Goal: Find specific page/section: Find specific page/section

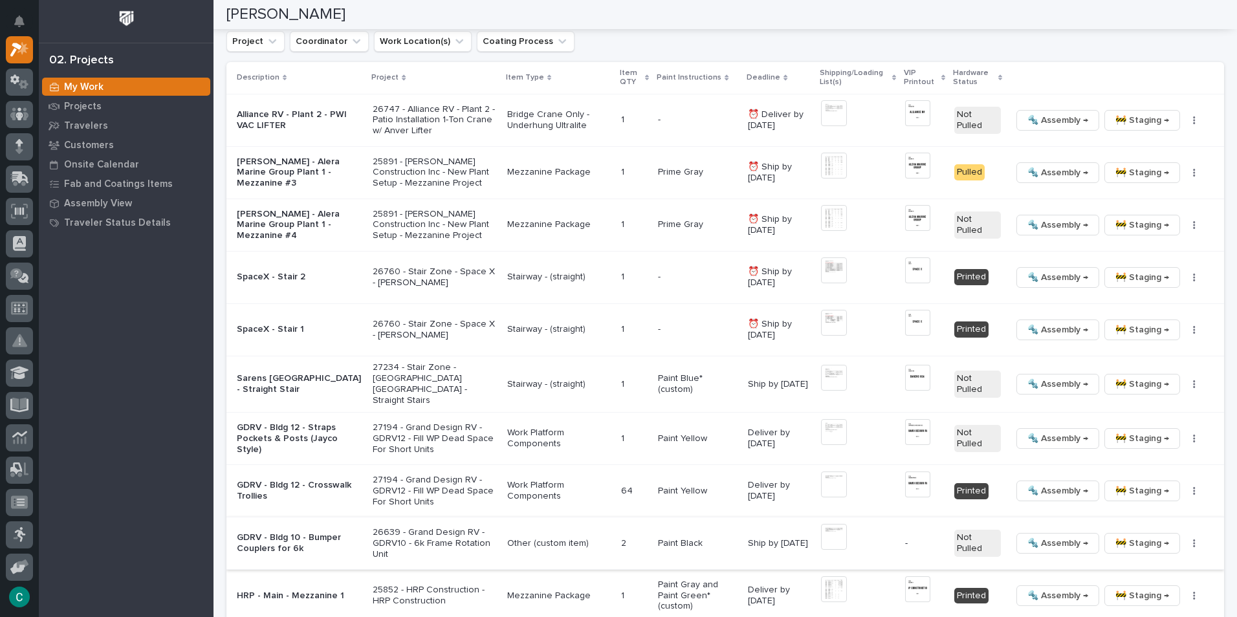
scroll to position [1294, 0]
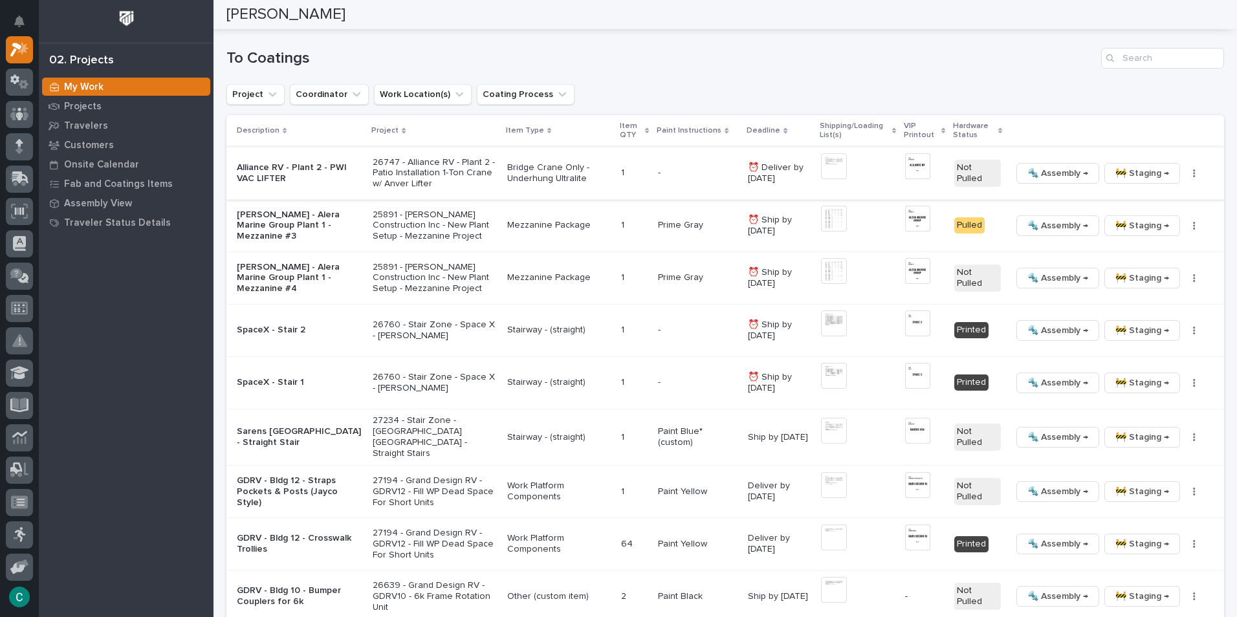
click at [1068, 170] on span "🔩 Assembly →" at bounding box center [1058, 174] width 61 height 16
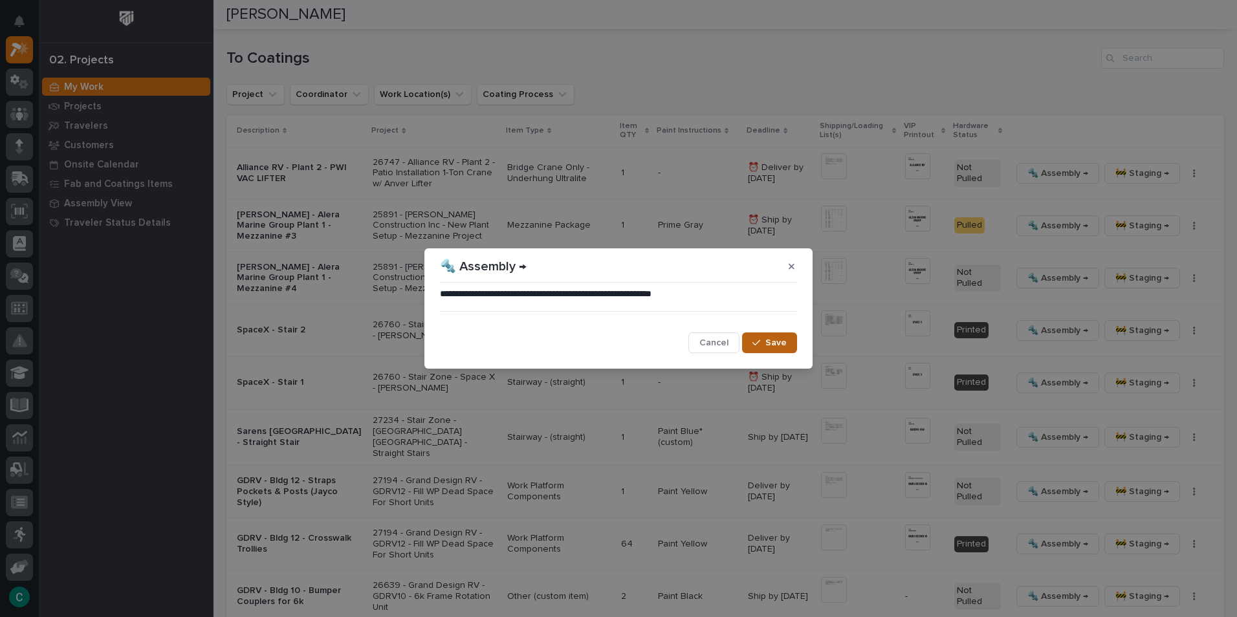
click at [784, 347] on span "Save" at bounding box center [776, 343] width 21 height 12
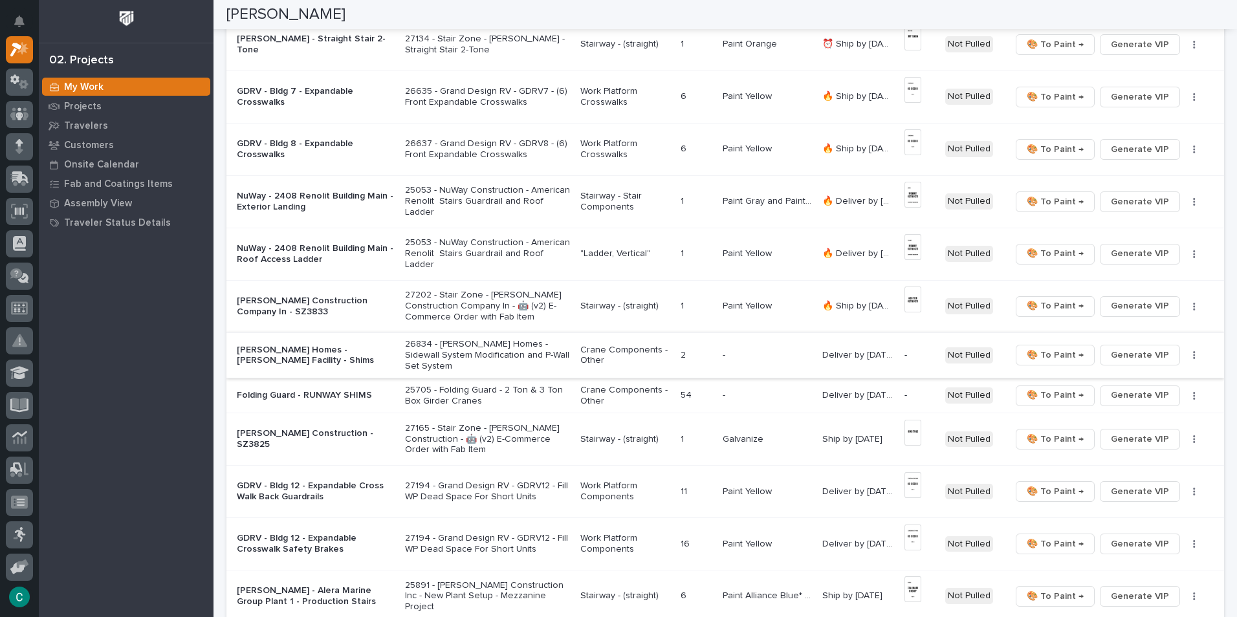
scroll to position [502, 0]
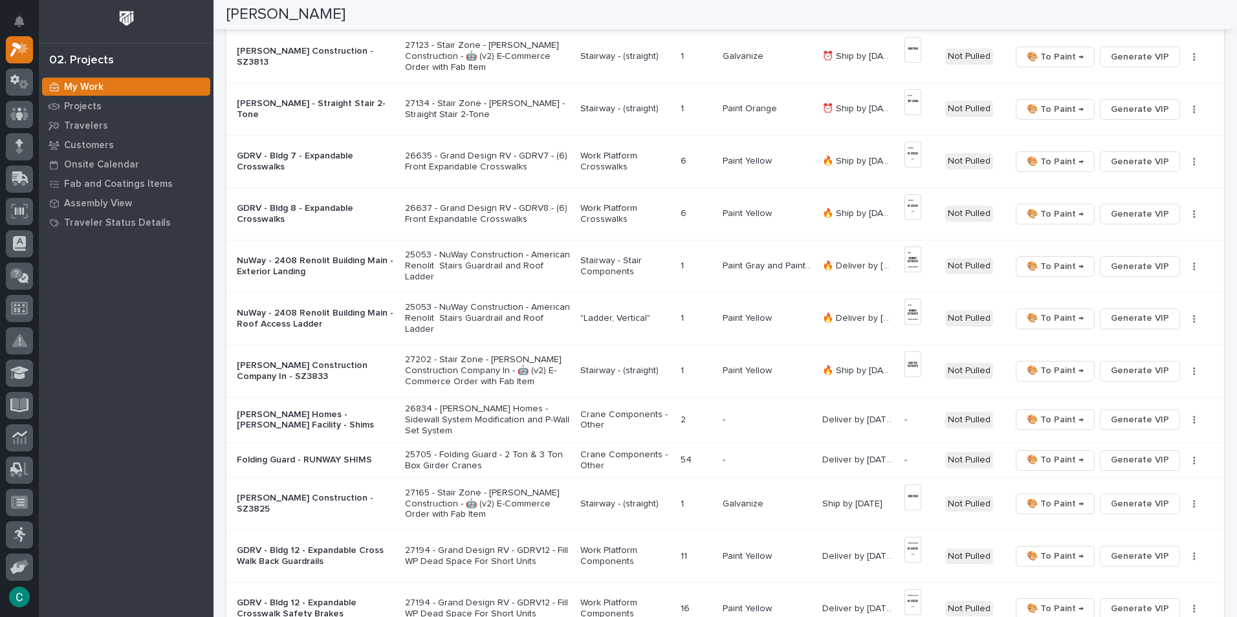
click at [515, 157] on p "26635 - Grand Design RV - GDRV7 - (6) Front Expandable Crosswalks" at bounding box center [488, 162] width 166 height 22
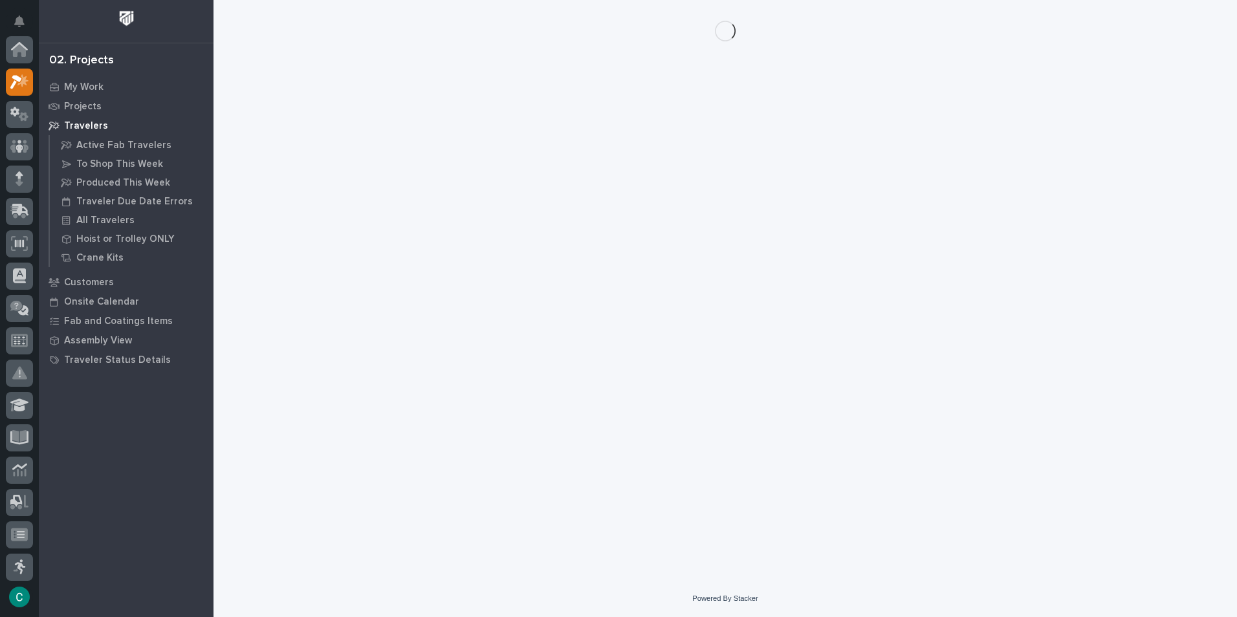
scroll to position [32, 0]
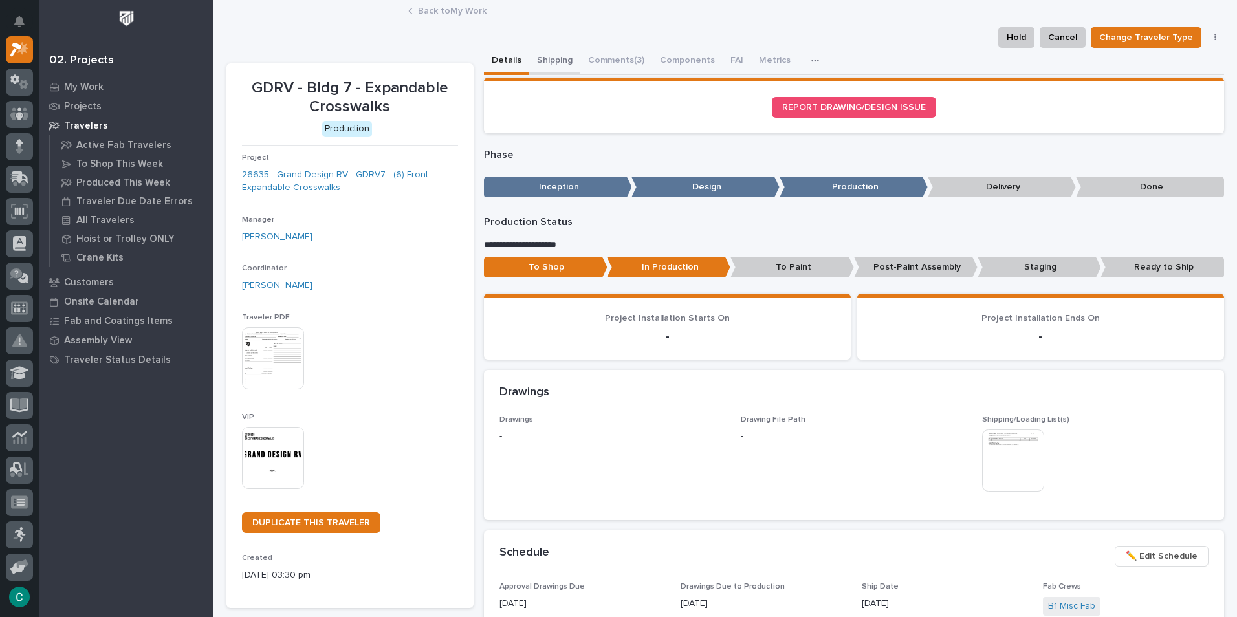
click at [542, 61] on button "Shipping" at bounding box center [554, 61] width 51 height 27
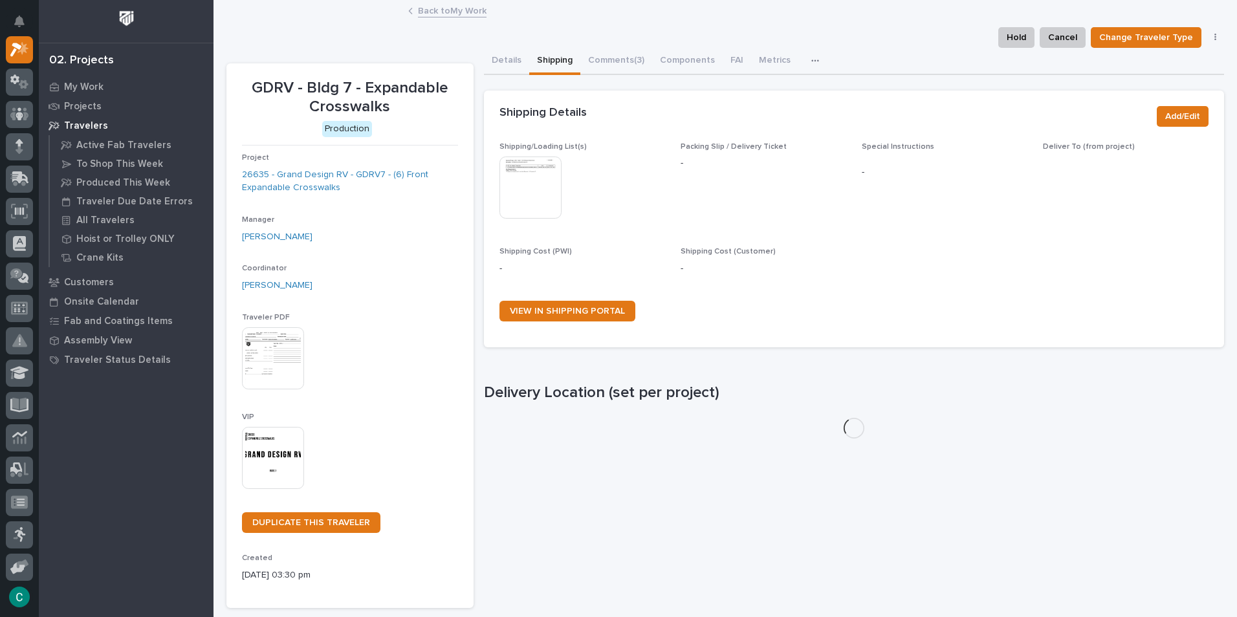
click at [528, 186] on img at bounding box center [531, 188] width 62 height 62
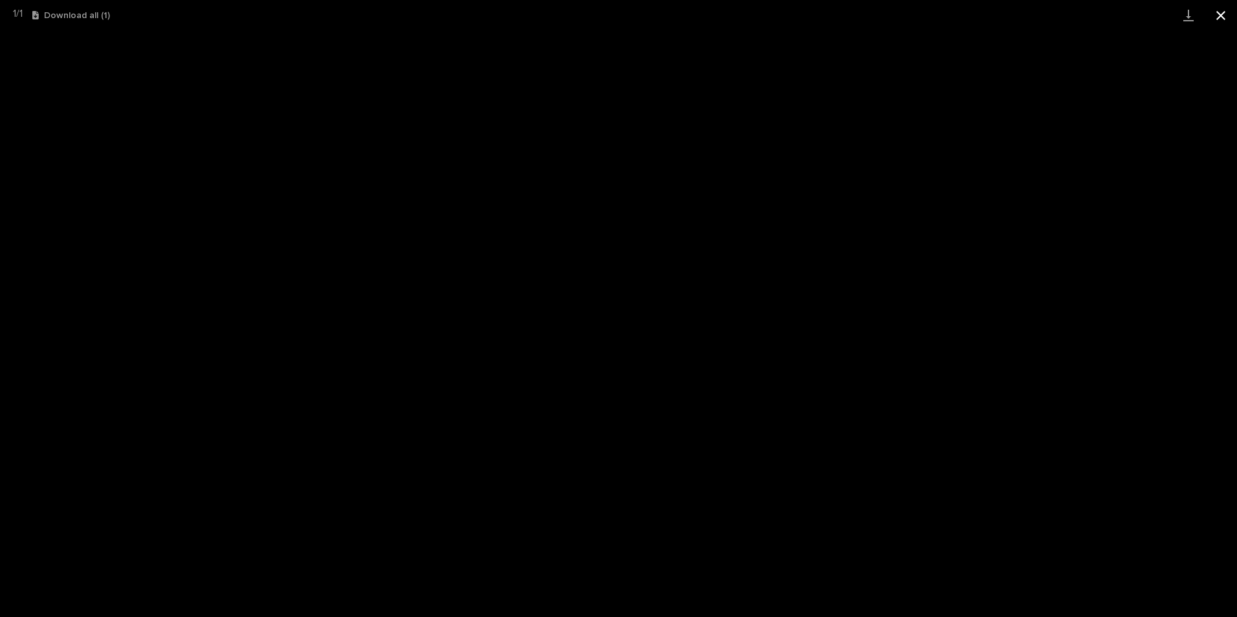
click at [1220, 16] on button "Close gallery" at bounding box center [1221, 15] width 32 height 30
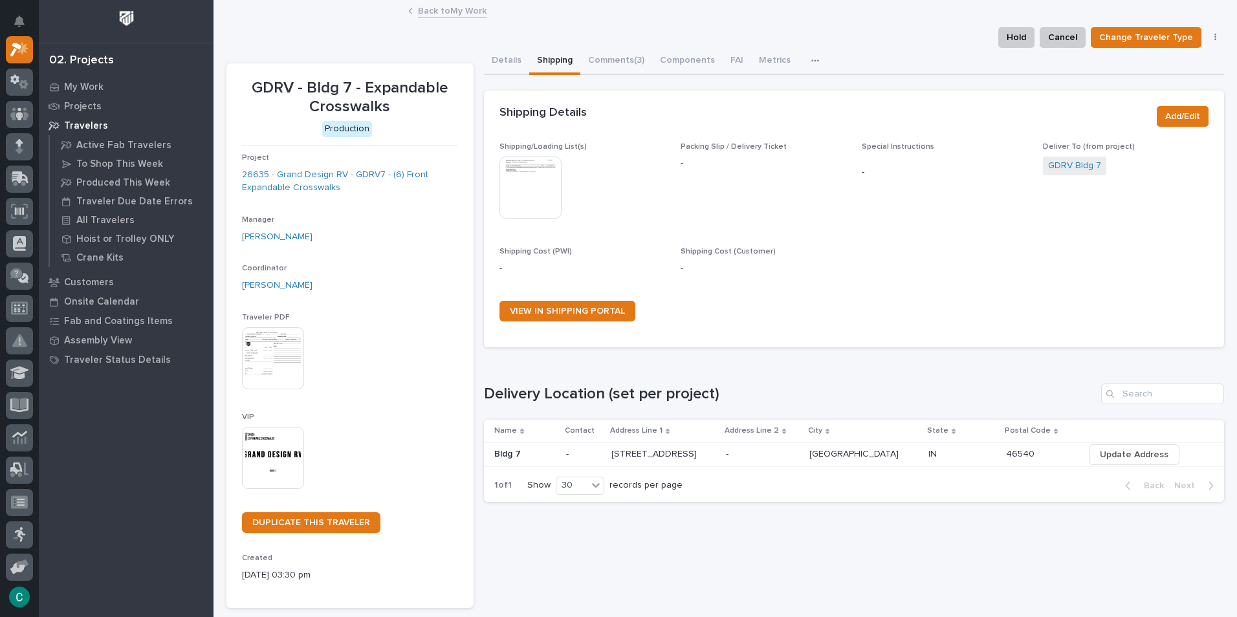
click at [469, 14] on link "Back to My Work" at bounding box center [452, 10] width 69 height 15
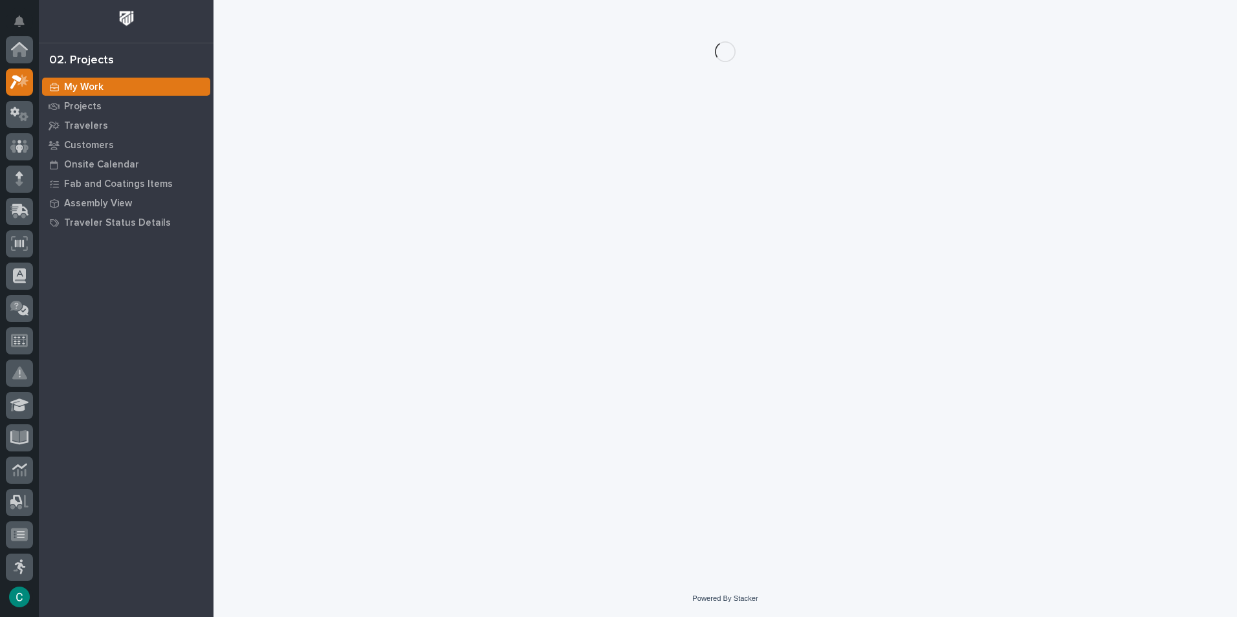
scroll to position [32, 0]
